Goal: Information Seeking & Learning: Learn about a topic

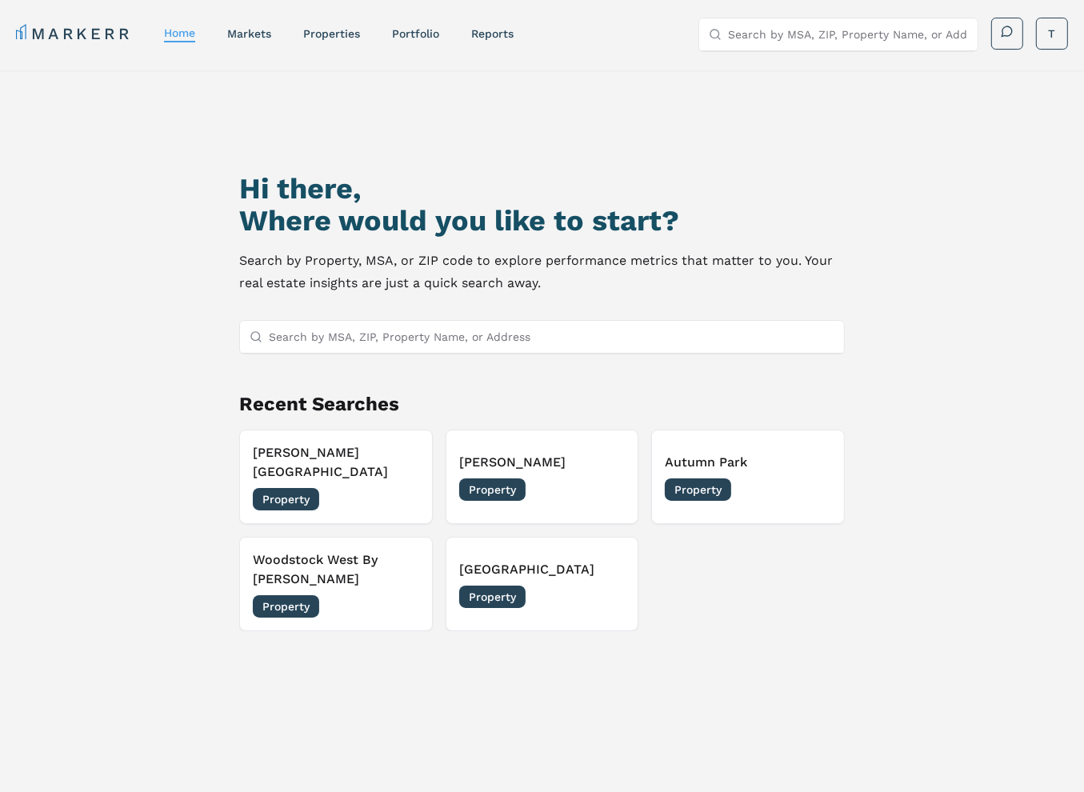
click at [345, 342] on input "Search by MSA, ZIP, Property Name, or Address" at bounding box center [551, 337] width 565 height 32
type input "villas at [GEOGRAPHIC_DATA]"
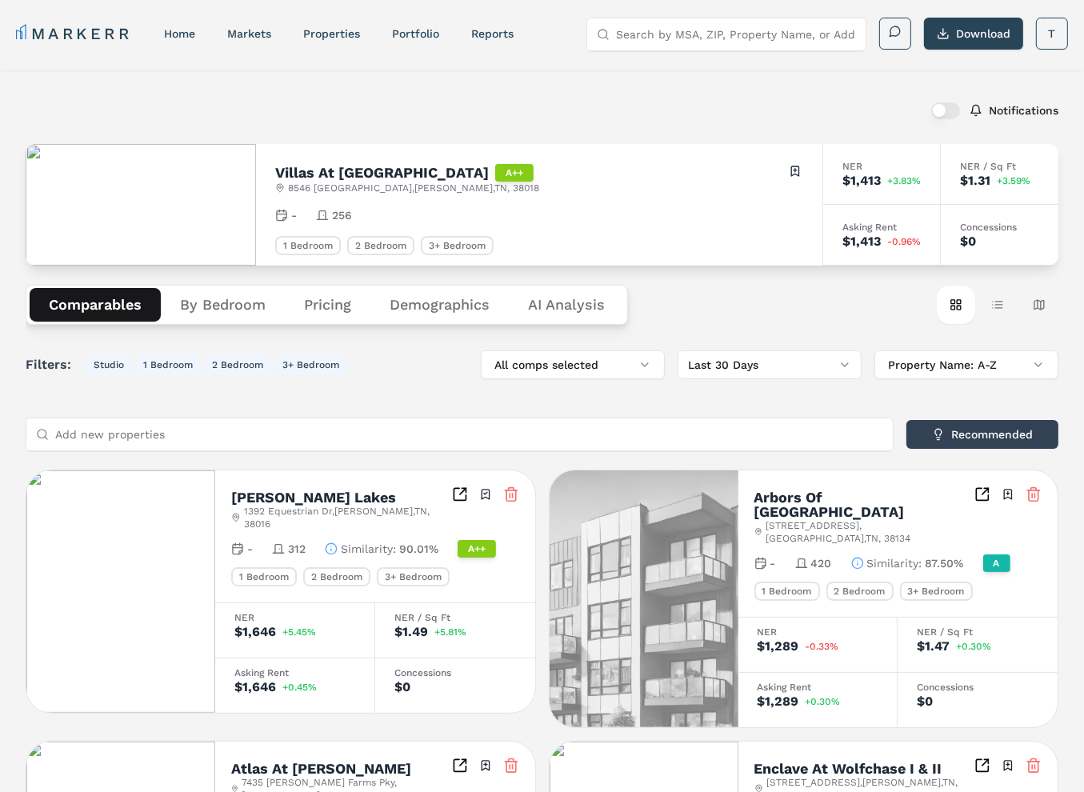
click at [320, 297] on button "Pricing" at bounding box center [328, 305] width 86 height 34
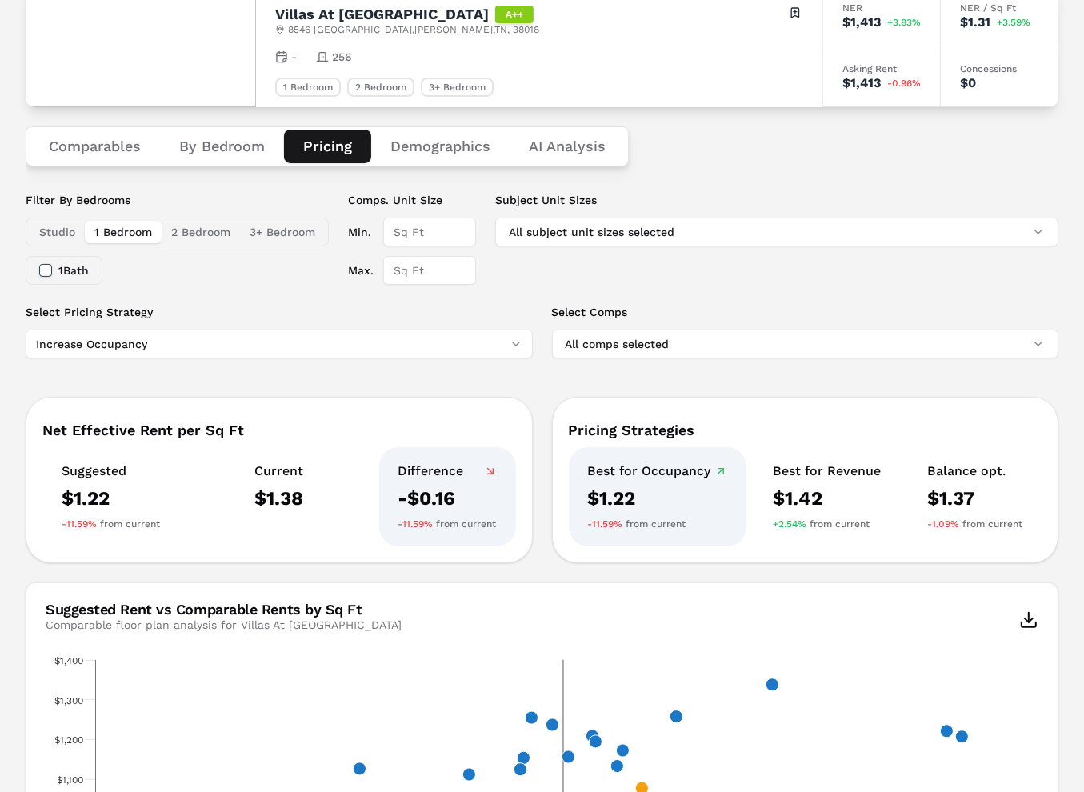
scroll to position [159, 0]
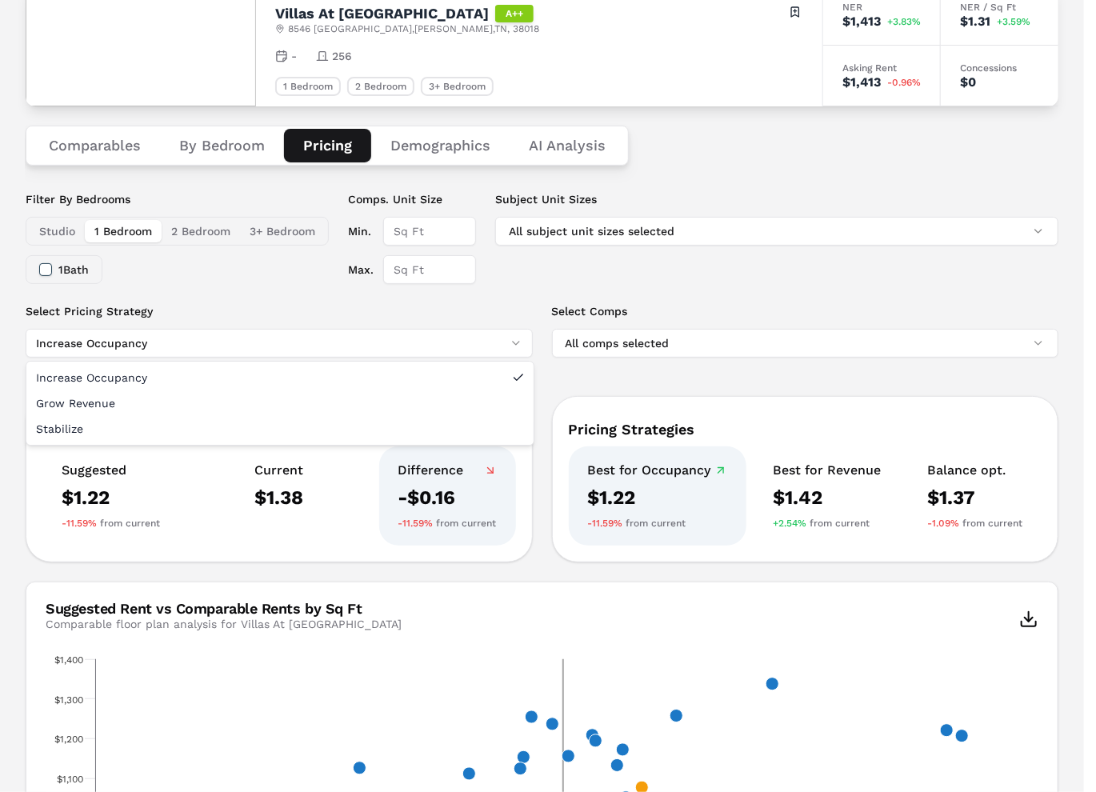
click at [249, 346] on html "MARKERR home markets properties Portfolio reports Search by MSA, ZIP, Property …" at bounding box center [548, 624] width 1096 height 1566
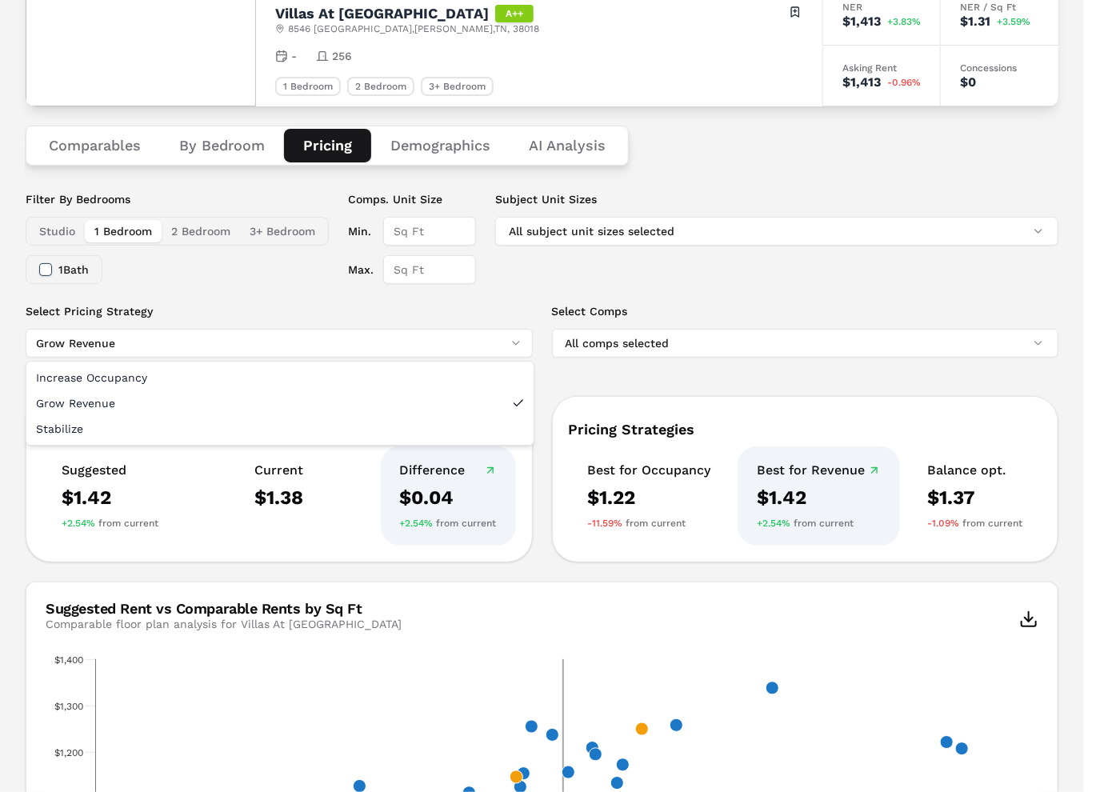
click at [199, 338] on html "MARKERR home markets properties Portfolio reports Search by MSA, ZIP, Property …" at bounding box center [548, 624] width 1096 height 1566
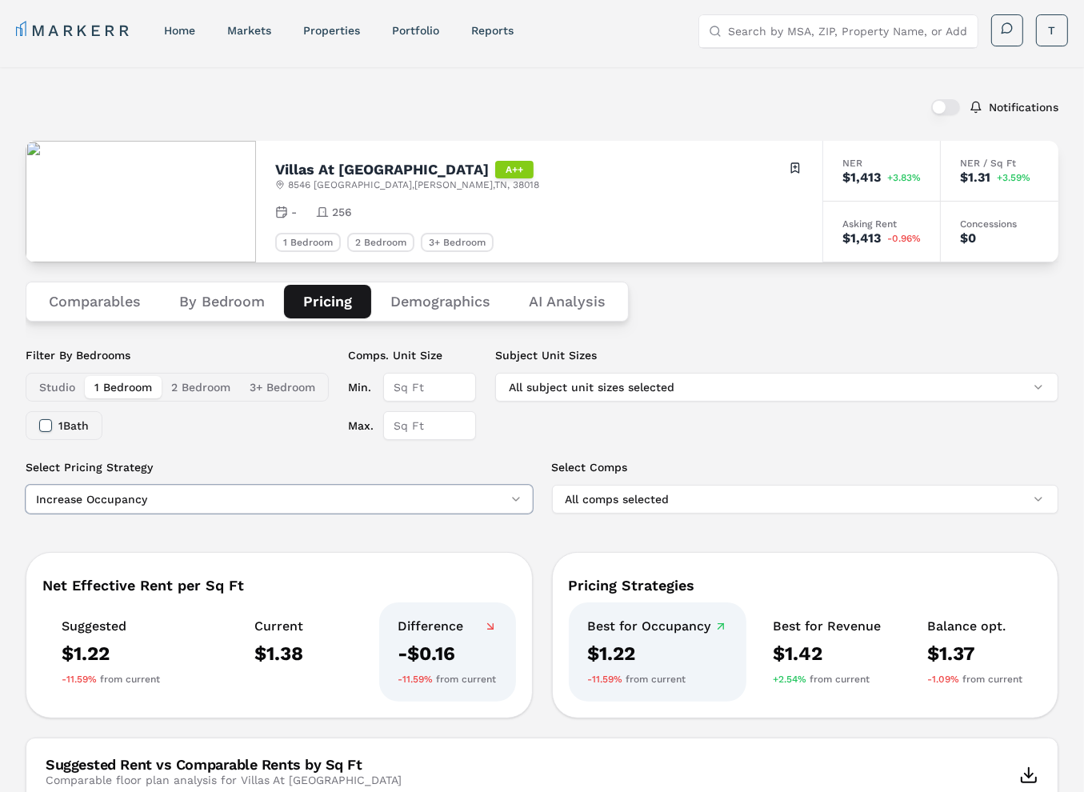
scroll to position [0, 0]
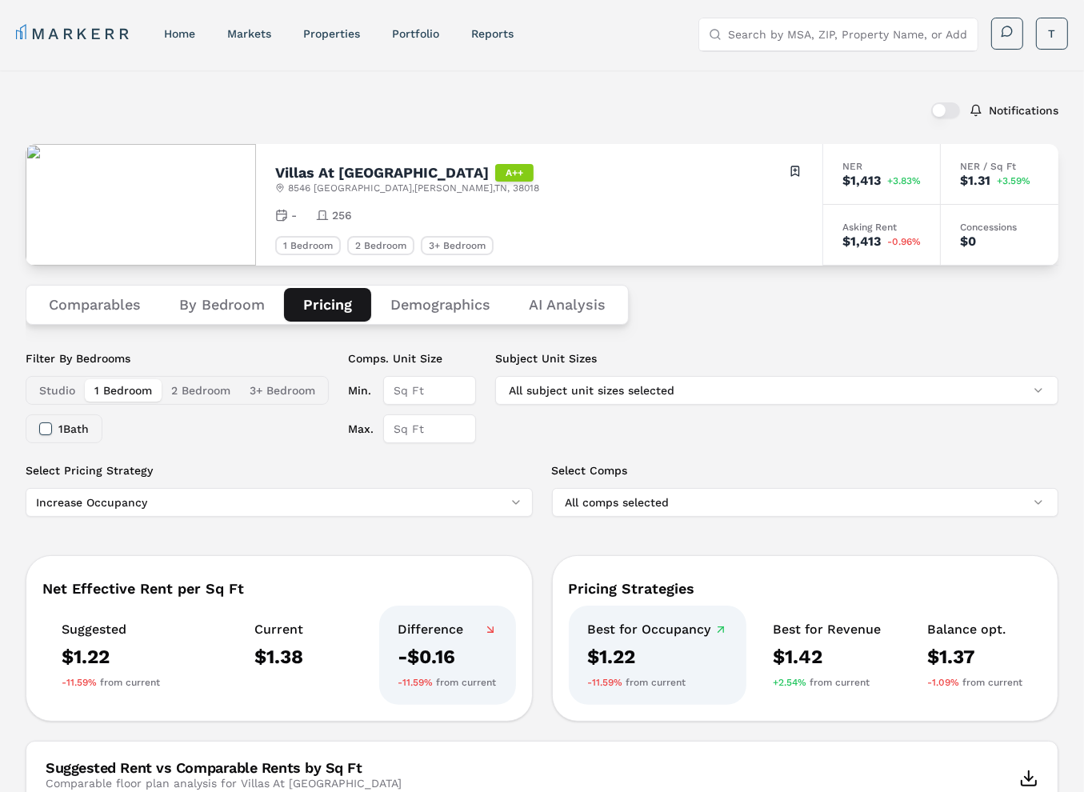
click at [117, 307] on button "Comparables" at bounding box center [95, 305] width 130 height 34
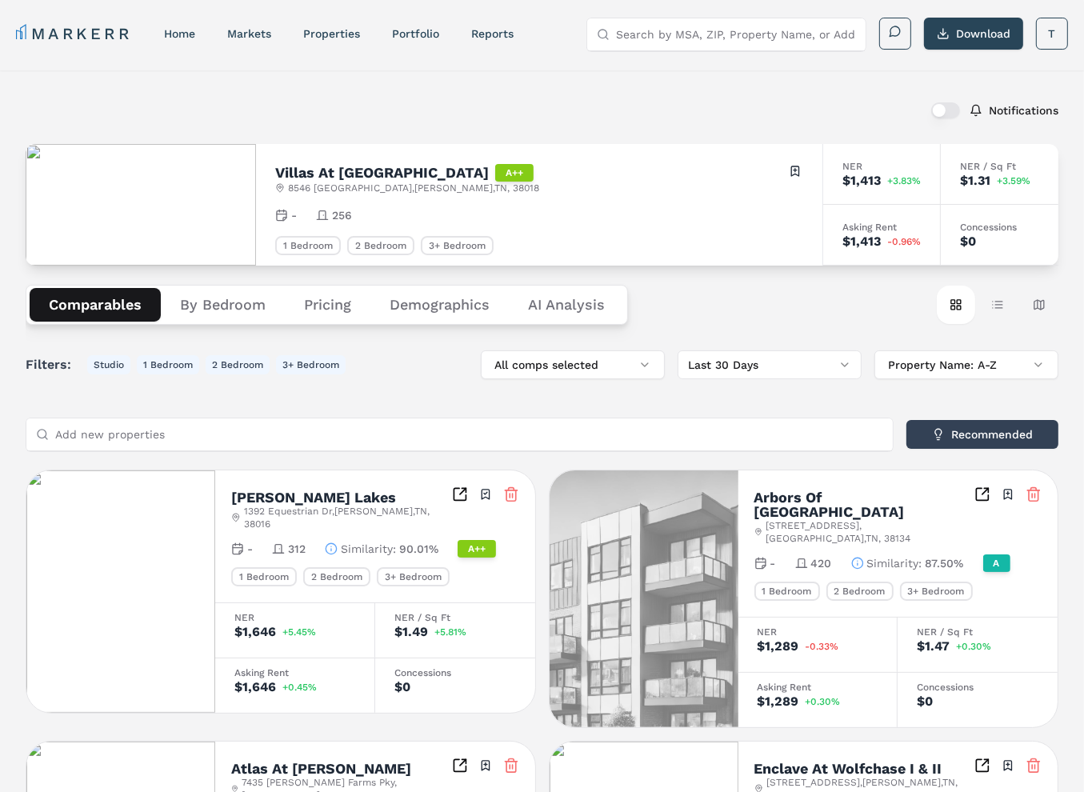
click at [216, 305] on button "By Bedroom" at bounding box center [223, 305] width 124 height 34
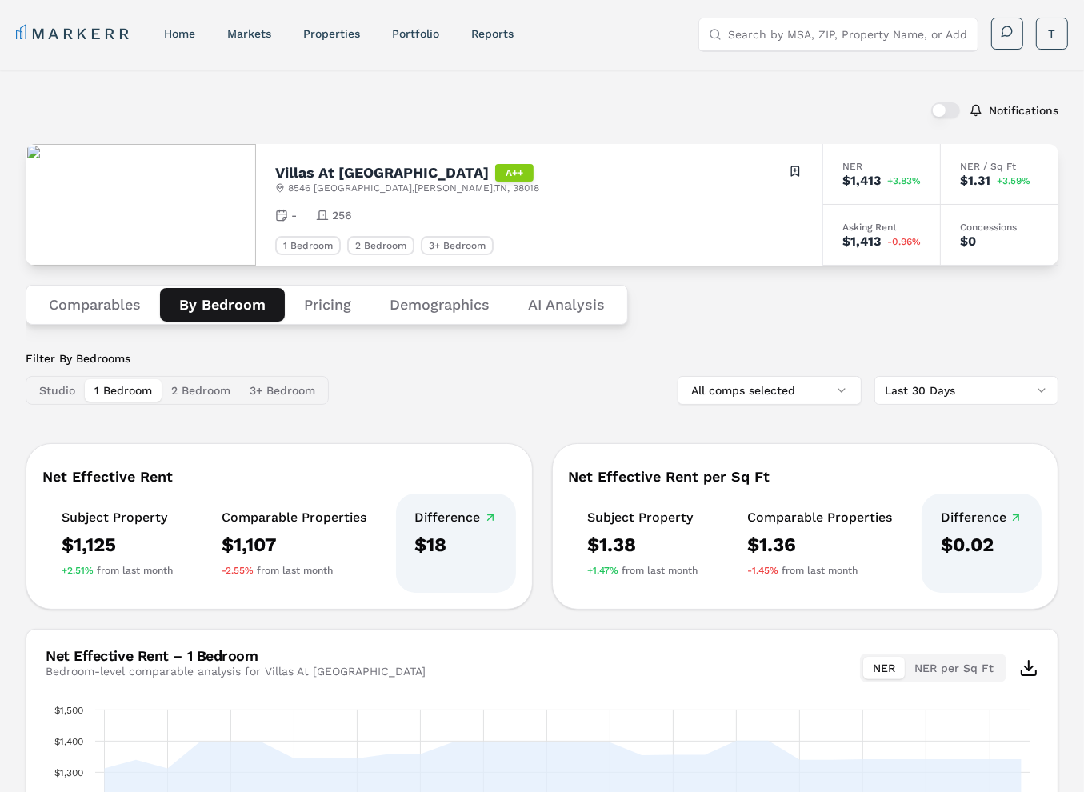
click at [89, 304] on button "Comparables" at bounding box center [95, 305] width 130 height 34
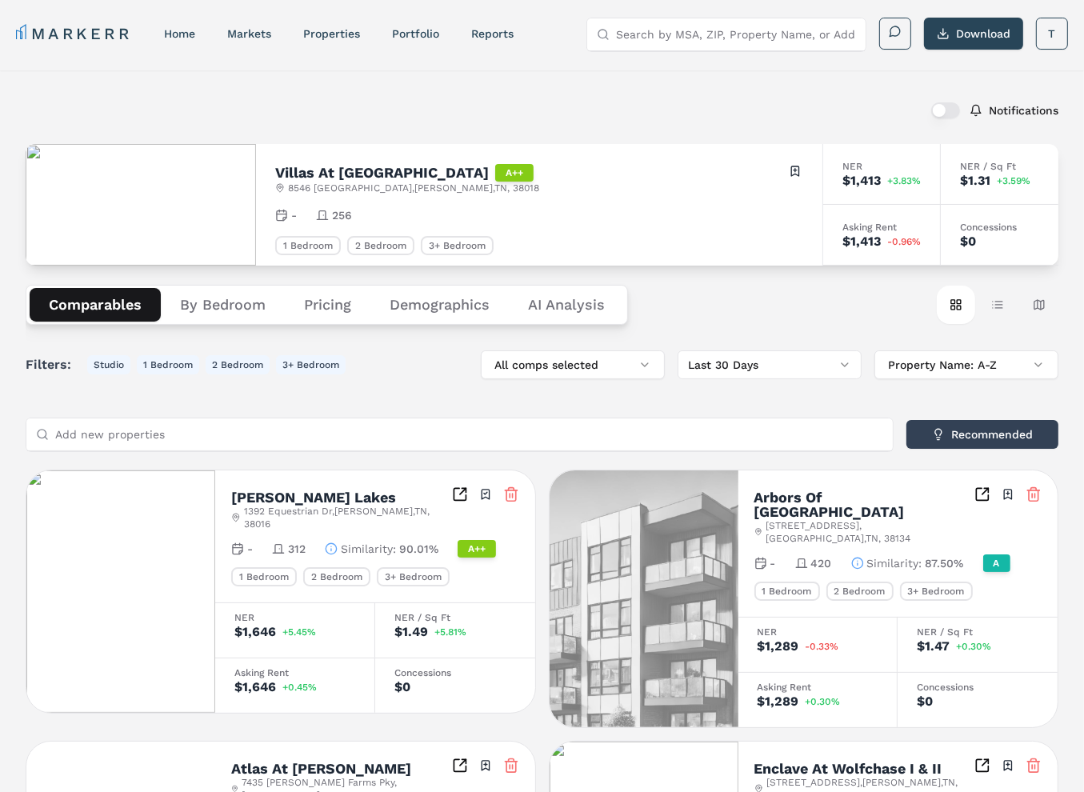
click at [430, 311] on button "Demographics" at bounding box center [439, 305] width 138 height 34
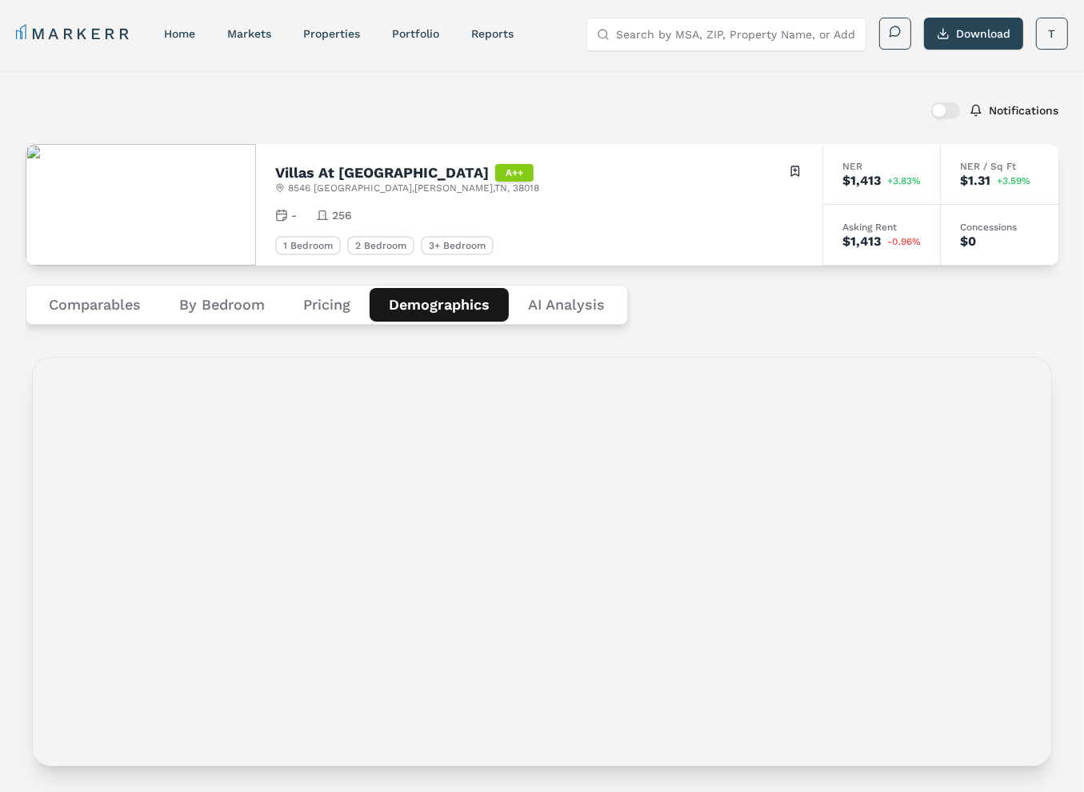
click at [340, 301] on button "Pricing" at bounding box center [327, 305] width 86 height 34
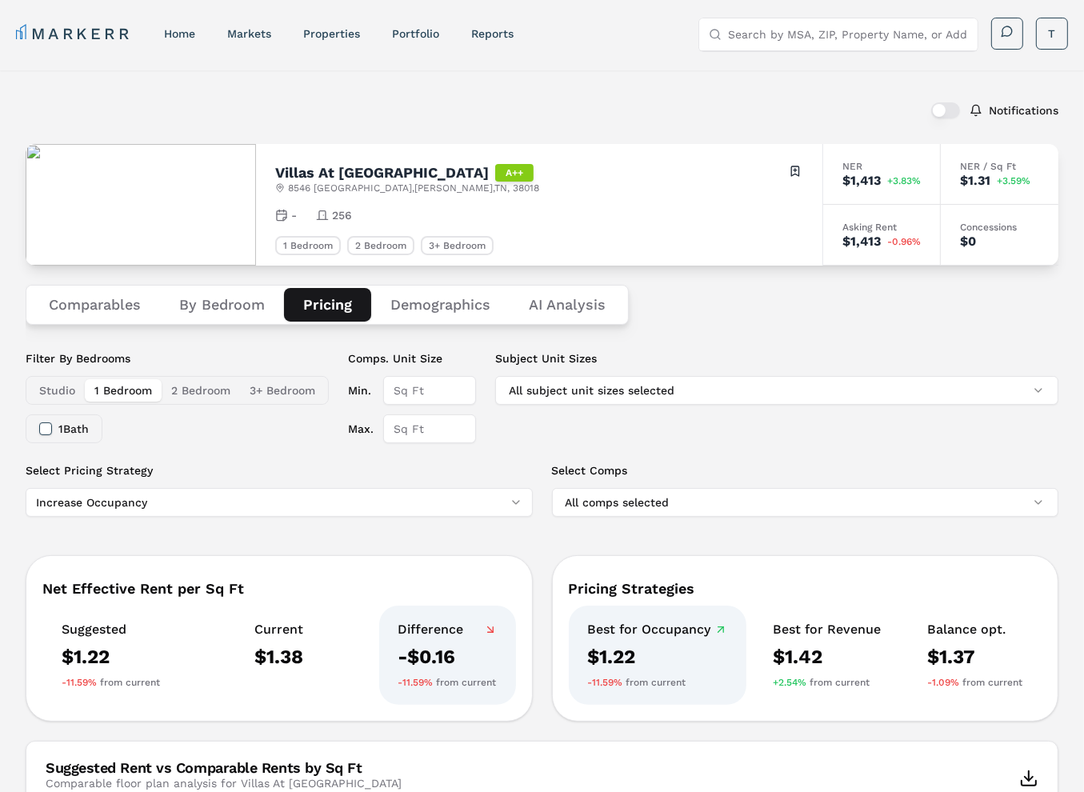
click at [559, 301] on Analysis "AI Analysis" at bounding box center [566, 305] width 115 height 34
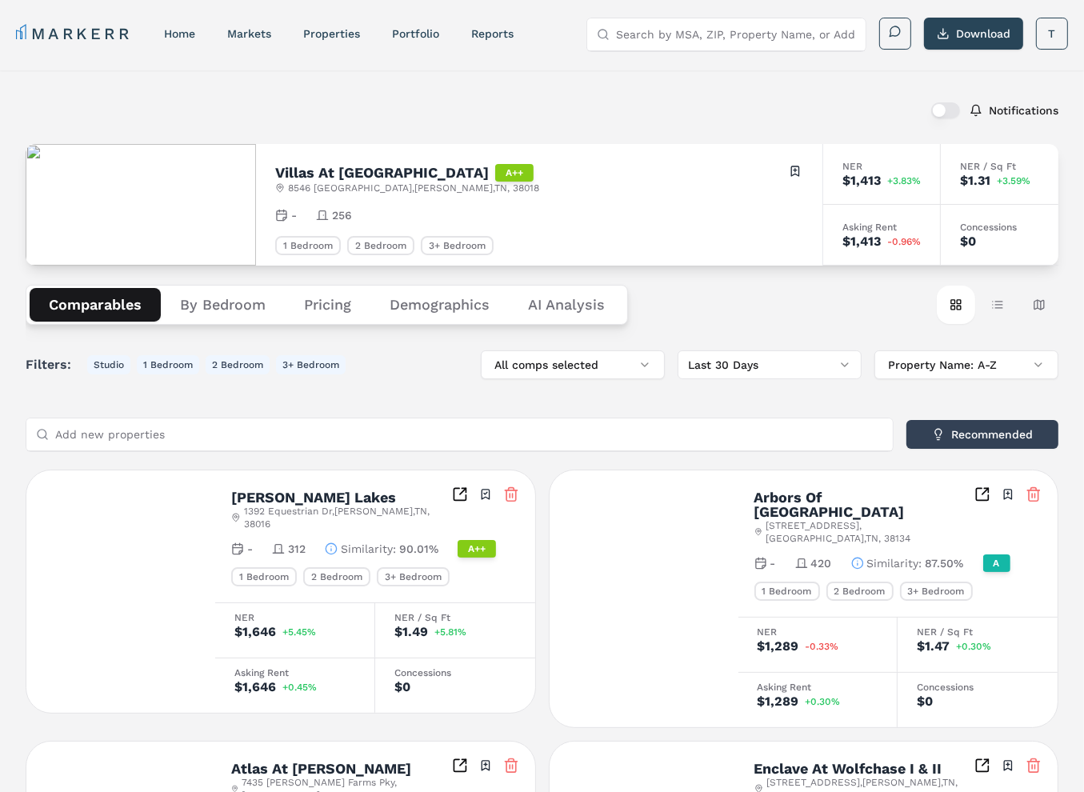
click at [70, 311] on button "Comparables" at bounding box center [95, 305] width 131 height 34
